Goal: Task Accomplishment & Management: Use online tool/utility

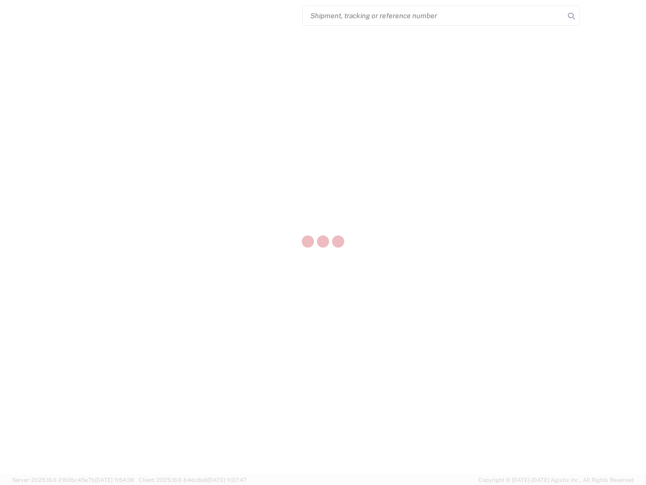
select select "US"
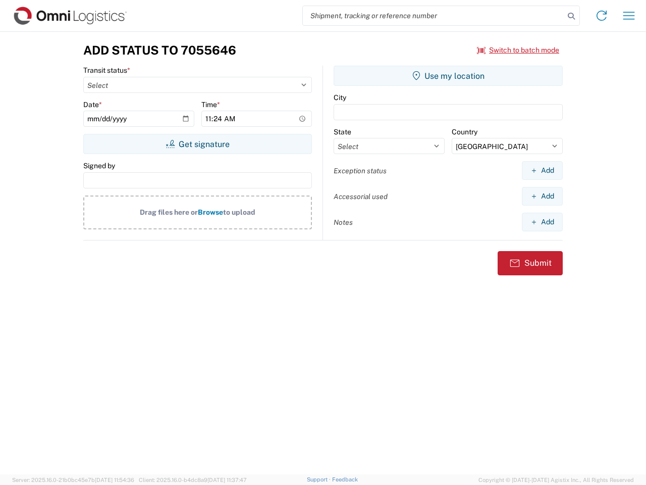
click at [434, 16] on input "search" at bounding box center [434, 15] width 262 height 19
click at [572, 16] on icon at bounding box center [572, 16] width 14 height 14
click at [602, 16] on icon at bounding box center [602, 16] width 16 height 16
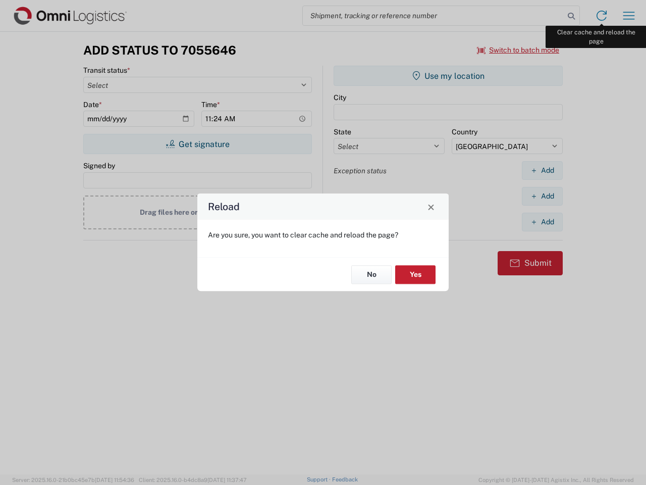
click at [629, 16] on div "Reload Are you sure, you want to clear cache and reload the page? No Yes" at bounding box center [323, 242] width 646 height 485
click at [519, 50] on div "Reload Are you sure, you want to clear cache and reload the page? No Yes" at bounding box center [323, 242] width 646 height 485
click at [197, 144] on div "Reload Are you sure, you want to clear cache and reload the page? No Yes" at bounding box center [323, 242] width 646 height 485
click at [448, 76] on div "Reload Are you sure, you want to clear cache and reload the page? No Yes" at bounding box center [323, 242] width 646 height 485
click at [542, 170] on div "Reload Are you sure, you want to clear cache and reload the page? No Yes" at bounding box center [323, 242] width 646 height 485
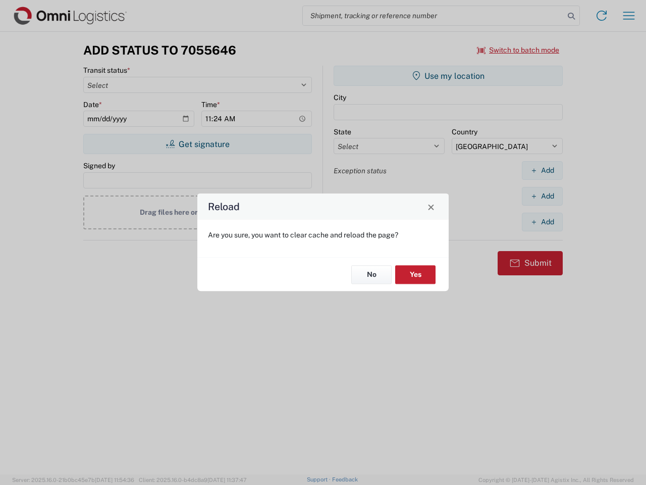
click at [542, 196] on div "Reload Are you sure, you want to clear cache and reload the page? No Yes" at bounding box center [323, 242] width 646 height 485
click at [542, 222] on div "Reload Are you sure, you want to clear cache and reload the page? No Yes" at bounding box center [323, 242] width 646 height 485
